Goal: Task Accomplishment & Management: Use online tool/utility

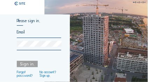
type input "[EMAIL_ADDRESS][DOMAIN_NAME]"
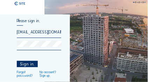
click at [28, 63] on div "Sign in." at bounding box center [27, 64] width 21 height 7
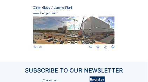
scroll to position [280, 0]
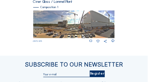
click at [73, 27] on img at bounding box center [74, 25] width 82 height 28
